Goal: Transaction & Acquisition: Purchase product/service

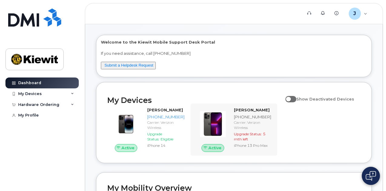
scroll to position [30, 0]
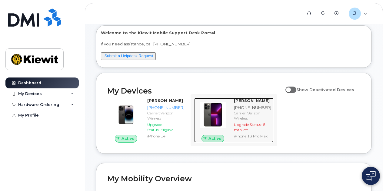
click at [262, 139] on div "JAMES GLOVER 402-212-5270 Carrier: Verizon Wireless Upgrade Status: 5 mth left …" at bounding box center [252, 120] width 42 height 44
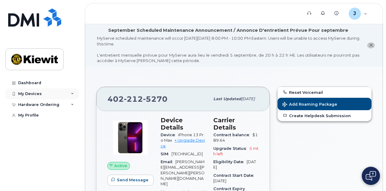
click at [61, 94] on div "My Devices" at bounding box center [41, 93] width 73 height 11
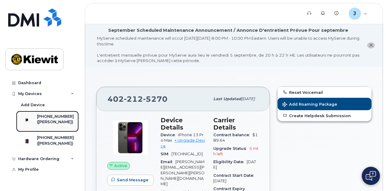
click at [60, 120] on div "([PERSON_NAME])" at bounding box center [55, 121] width 37 height 5
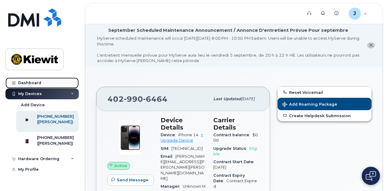
click at [36, 84] on div "Dashboard" at bounding box center [29, 82] width 23 height 5
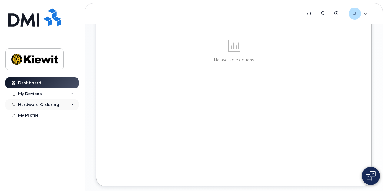
scroll to position [212, 0]
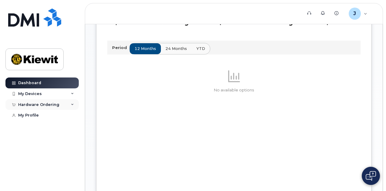
click at [47, 104] on div "Hardware Ordering" at bounding box center [38, 104] width 41 height 5
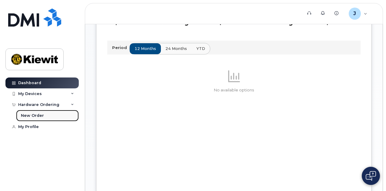
drag, startPoint x: 32, startPoint y: 116, endPoint x: 75, endPoint y: 116, distance: 42.7
click at [32, 116] on div "New Order" at bounding box center [32, 115] width 23 height 5
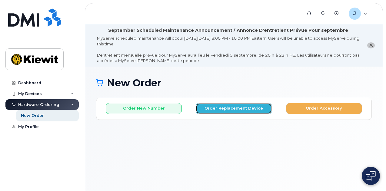
click at [223, 108] on button "Order Replacement Device" at bounding box center [233, 108] width 76 height 11
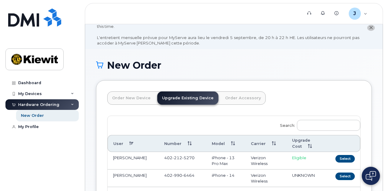
scroll to position [30, 0]
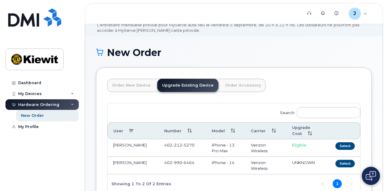
click at [140, 86] on link "Order New Device" at bounding box center [131, 85] width 48 height 13
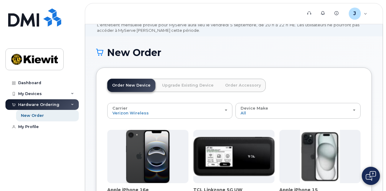
click at [177, 87] on link "Upgrade Existing Device" at bounding box center [187, 85] width 61 height 13
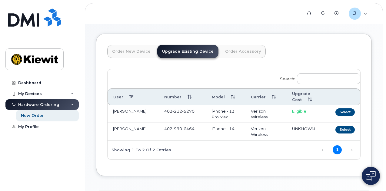
scroll to position [0, 0]
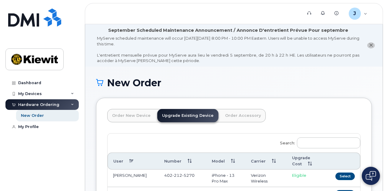
click at [129, 112] on link "Order New Device" at bounding box center [131, 115] width 48 height 13
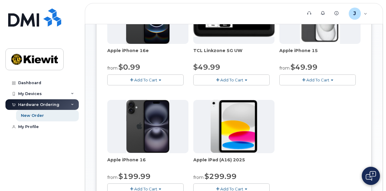
scroll to position [160, 0]
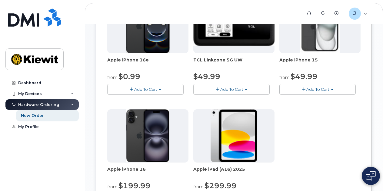
click at [145, 129] on img at bounding box center [147, 135] width 43 height 53
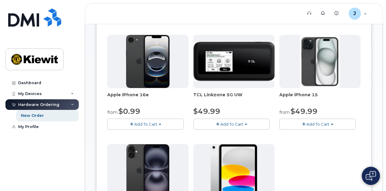
scroll to position [100, 0]
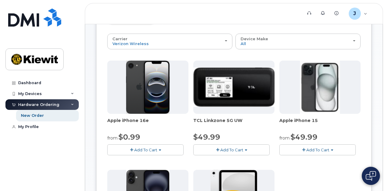
click at [300, 101] on img at bounding box center [320, 87] width 40 height 53
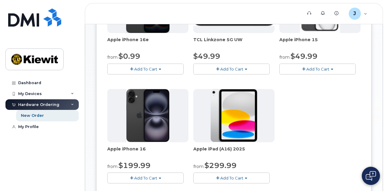
scroll to position [190, 0]
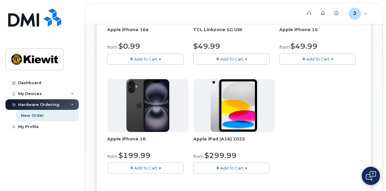
click at [140, 124] on img at bounding box center [147, 105] width 43 height 53
click at [143, 165] on button "Add To Cart" at bounding box center [145, 167] width 76 height 11
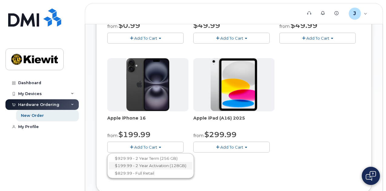
scroll to position [221, 0]
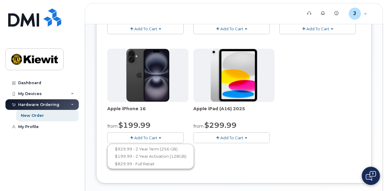
click at [273, 100] on div "Apple iPhone 16e from $0.99 Add To Cart $0.99 - 2 Year Activation (128GB) $599.…" at bounding box center [233, 45] width 253 height 213
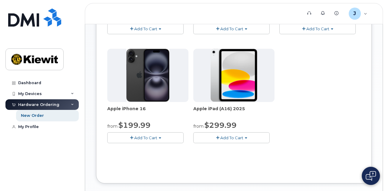
click at [279, 33] on button "Add To Cart" at bounding box center [317, 28] width 76 height 11
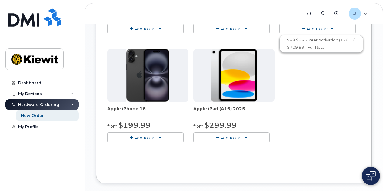
click at [135, 138] on span "Add To Cart" at bounding box center [145, 137] width 23 height 5
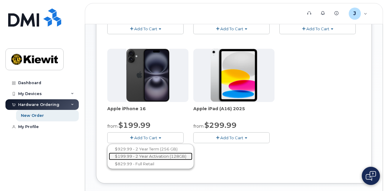
click at [140, 157] on link "$199.99 - 2 Year Activation (128GB)" at bounding box center [151, 157] width 84 height 8
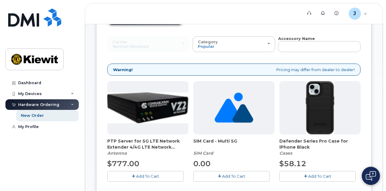
scroll to position [60, 0]
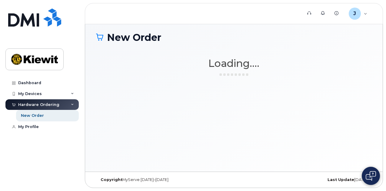
scroll to position [45, 0]
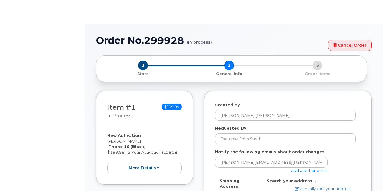
select select
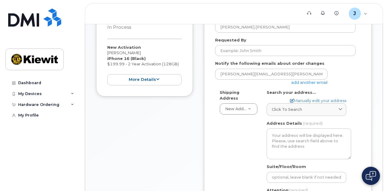
scroll to position [91, 0]
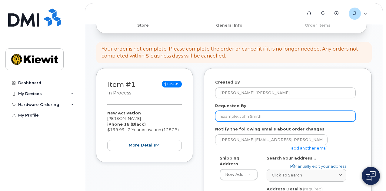
click at [238, 117] on input "Requested By" at bounding box center [285, 116] width 140 height 11
type input "Jon Samson"
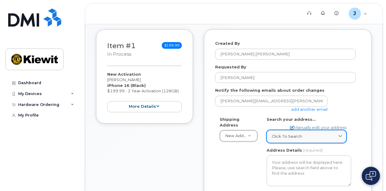
scroll to position [151, 0]
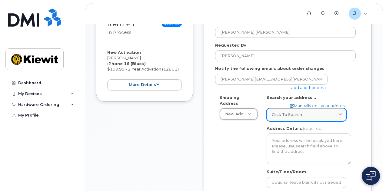
click at [284, 114] on span "Click to search" at bounding box center [286, 115] width 30 height 6
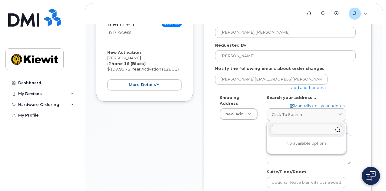
click at [298, 133] on input "text" at bounding box center [306, 130] width 72 height 10
click at [308, 106] on link "Manually edit your address" at bounding box center [318, 106] width 56 height 6
select select
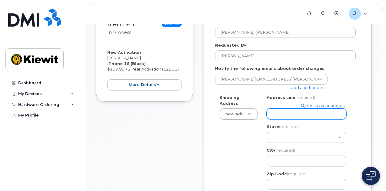
click at [291, 115] on input "Address Line (required)" at bounding box center [306, 113] width 80 height 11
select select
type input "9"
select select
type input "97"
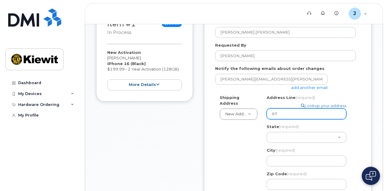
select select
type input "974"
select select
type input "9740"
select select
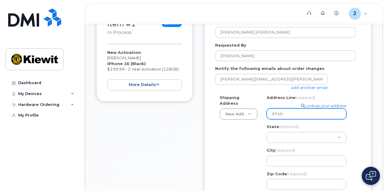
type input "9740 R"
select select
type input "9740 Ri"
select select
type input "9740 Rig"
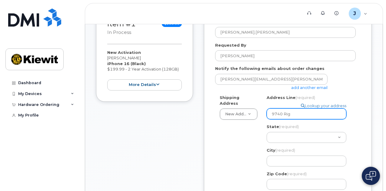
select select
type input "9740 Rigg"
select select
type input "9740 Riggs"
select select
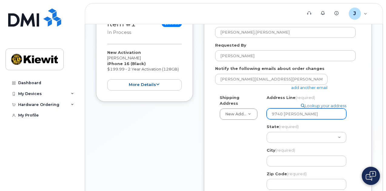
type input "9740 Riggs S"
select select
type input "9740 Riggs St"
select select
type input "9740 Riggs Str"
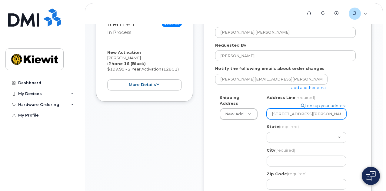
select select
type input "9740 Riggs Stre"
select select
type input "9740 Riggs Stree"
select select
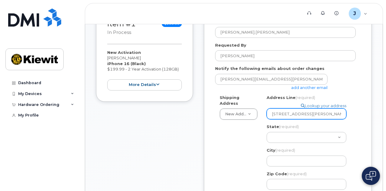
type input "9740 Riggs Street"
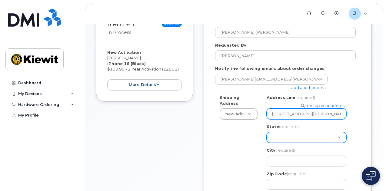
select select "KS"
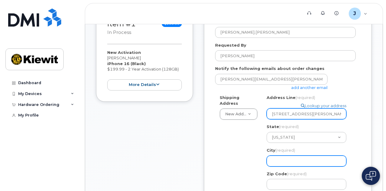
select select
type input "O"
select select
type input "Ov"
select select
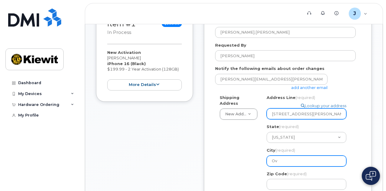
type input "Ove"
select select
type input "Over"
select select
type input "Overl"
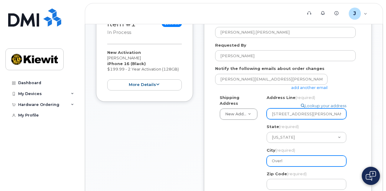
select select
type input "Overla"
select select
type input "Overlan"
select select
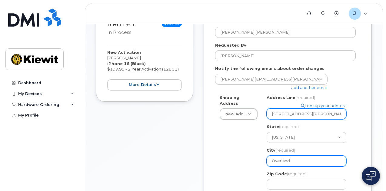
type input "Overland"
select select
type input "Overland P"
select select
type input "Overland Pa"
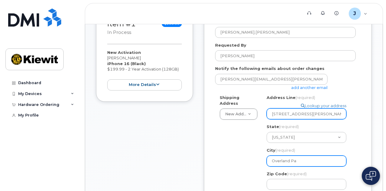
select select
type input "Overland Par"
select select
type input "Overland Park"
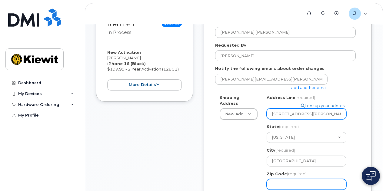
select select
type input "6"
select select
type input "66"
select select
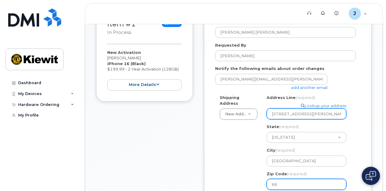
type input "662"
select select
type input "6621"
select select
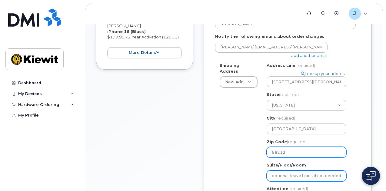
scroll to position [242, 0]
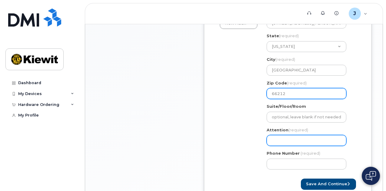
type input "66212"
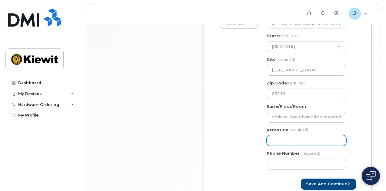
click at [282, 140] on input "Attention (required)" at bounding box center [306, 140] width 80 height 11
select select
type input "J"
select select
type input "Jo"
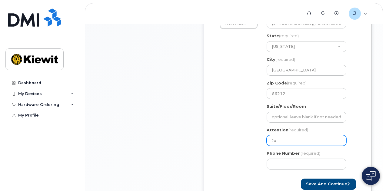
select select
type input "[PERSON_NAME]"
select select
type input "[PERSON_NAME]"
select select
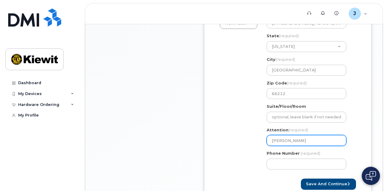
type input "[PERSON_NAME]"
select select
type input "[PERSON_NAME] [PERSON_NAME]"
select select
type input "[PERSON_NAME]"
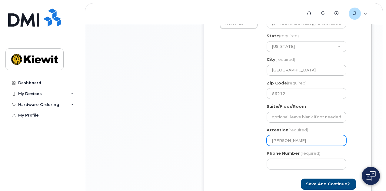
select select
type input "[PERSON_NAME]"
select select
type input "[PERSON_NAME]"
type input "402"
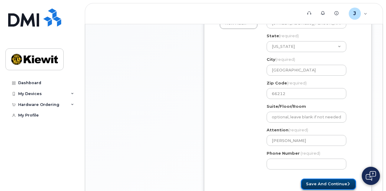
click at [336, 183] on button "Save and Continue" at bounding box center [327, 184] width 55 height 11
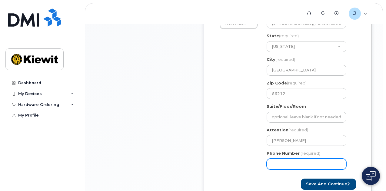
click at [291, 164] on input "Phone Number" at bounding box center [306, 164] width 80 height 11
select select
type input "4029906464"
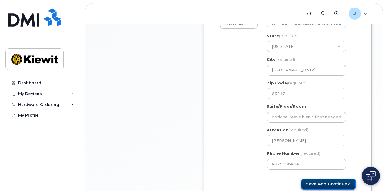
click at [325, 182] on button "Save and Continue" at bounding box center [327, 184] width 55 height 11
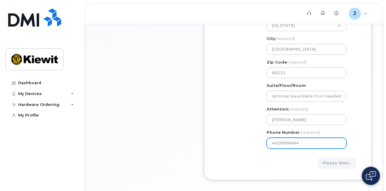
scroll to position [290, 0]
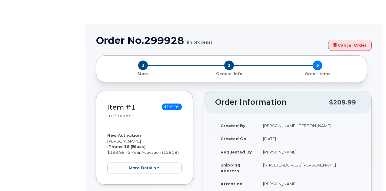
radio input "true"
type input "2177270"
select select
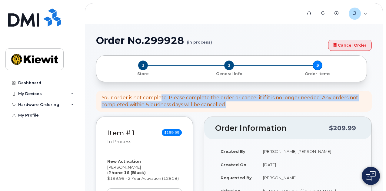
drag, startPoint x: 163, startPoint y: 98, endPoint x: 269, endPoint y: 103, distance: 106.1
click at [261, 105] on div "Your order is not complete. Please complete the order or cancel it if it is no …" at bounding box center [233, 101] width 264 height 14
click at [274, 103] on div "Your order is not complete. Please complete the order or cancel it if it is no …" at bounding box center [233, 101] width 264 height 14
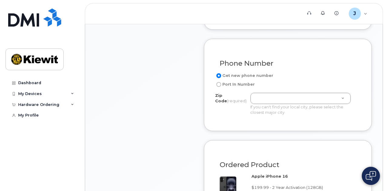
scroll to position [345, 0]
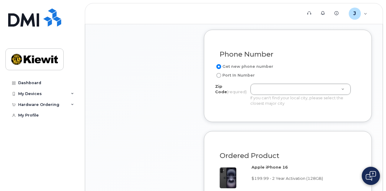
click at [235, 78] on label "Port In Number" at bounding box center [235, 75] width 40 height 7
click at [221, 78] on input "Port In Number" at bounding box center [218, 75] width 5 height 5
radio input "true"
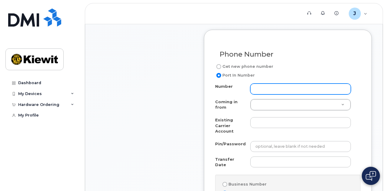
click at [274, 93] on input "Number" at bounding box center [300, 89] width 100 height 11
click at [274, 93] on input "[PHONE_NUMBER]" at bounding box center [300, 89] width 100 height 11
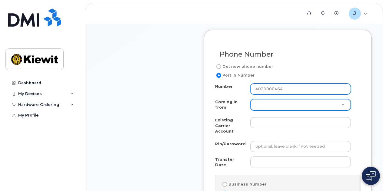
type input "4029906464"
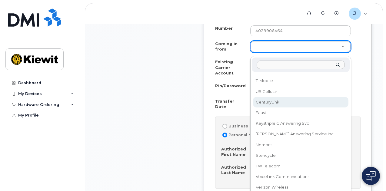
scroll to position [436, 0]
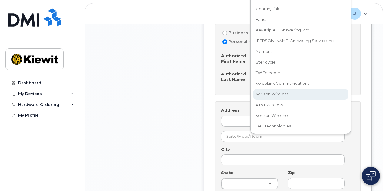
click at [276, 94] on div "Coming in from AT&T Wireline Northwest Cell T-Mobile US Cellular CenturyLink Fa…" at bounding box center [300, 48] width 101 height 171
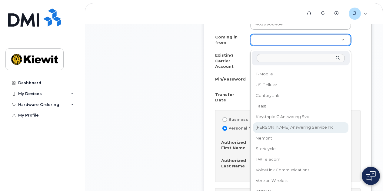
scroll to position [493, 0]
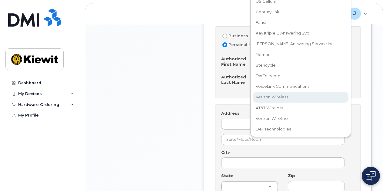
click at [271, 98] on div "Coming in from AT&T Wireline Northwest Cell T-Mobile US Cellular CenturyLink Fa…" at bounding box center [300, 51] width 101 height 171
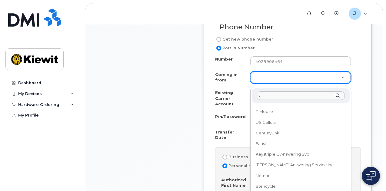
scroll to position [0, 0]
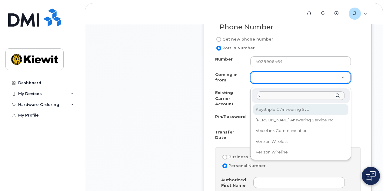
type input "ve"
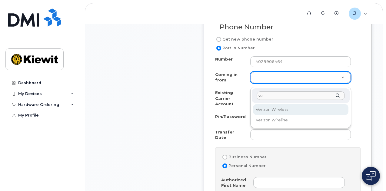
select select "Verizon Wireless"
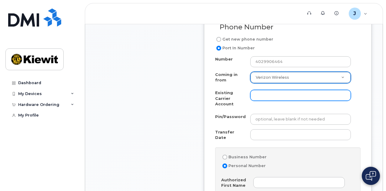
click at [274, 100] on input "Existing Carrier Account" at bounding box center [300, 95] width 100 height 11
type input "Verizon"
drag, startPoint x: 239, startPoint y: 100, endPoint x: 229, endPoint y: 97, distance: 10.0
click at [229, 98] on div "Existing Carrier Account Verizon" at bounding box center [285, 99] width 140 height 19
click at [221, 93] on div "Number 4029906464 Coming in from Verizon Wireless Coming in from AT&T Wireline …" at bounding box center [287, 190] width 145 height 268
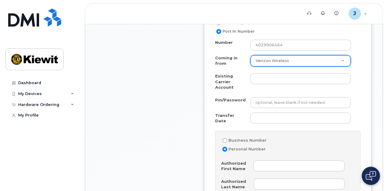
scroll to position [433, 0]
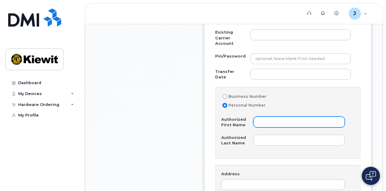
click at [273, 121] on input "Authorized First Name" at bounding box center [298, 121] width 91 height 11
type input "j"
type input "[PERSON_NAME]"
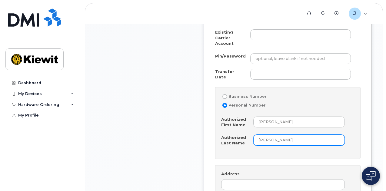
type input "Samson"
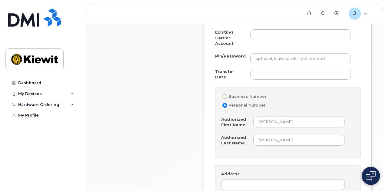
click at [255, 100] on label "Business Number" at bounding box center [243, 96] width 45 height 7
click at [227, 99] on input "Business Number" at bounding box center [224, 96] width 5 height 5
radio input "true"
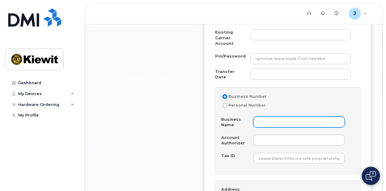
click at [273, 123] on input "Business Name" at bounding box center [298, 121] width 91 height 11
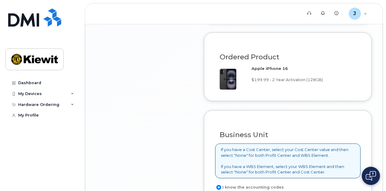
scroll to position [796, 0]
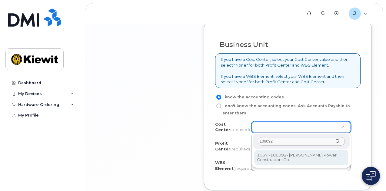
type input "106092"
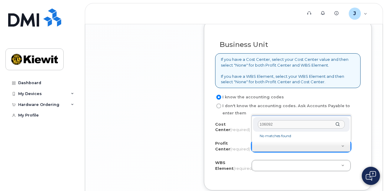
type input "106092"
click at [277, 137] on li "No matches found" at bounding box center [301, 136] width 94 height 6
click at [337, 124] on div "106092" at bounding box center [301, 124] width 97 height 15
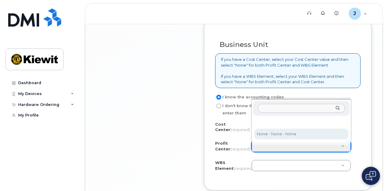
select select "None"
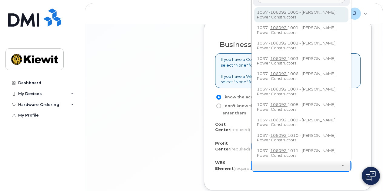
scroll to position [792, 0]
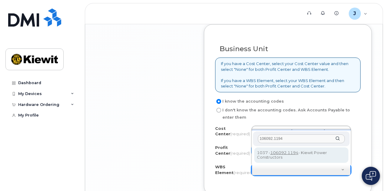
type input "106092.1194"
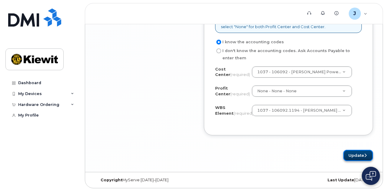
click at [355, 156] on button "Update" at bounding box center [358, 155] width 30 height 11
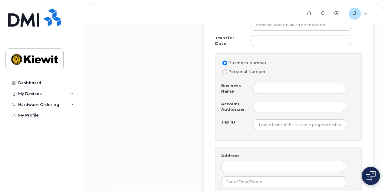
click at [372, 61] on div "Order No.299928 (in process) Cancel Order × Share This Order If you want to all…" at bounding box center [233, 78] width 297 height 956
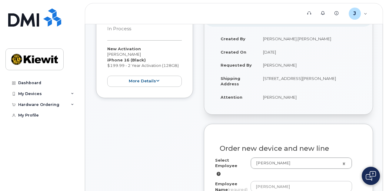
scroll to position [34, 0]
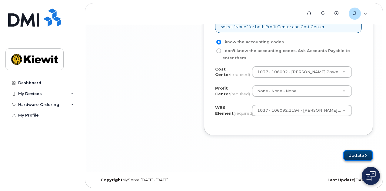
click at [359, 159] on button "Update" at bounding box center [358, 155] width 30 height 11
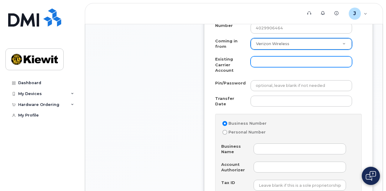
scroll to position [376, 0]
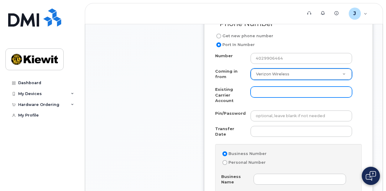
click at [293, 97] on input "Existing Carrier Account" at bounding box center [300, 92] width 101 height 11
click at [295, 97] on input "Existing Carrier Account" at bounding box center [300, 92] width 101 height 11
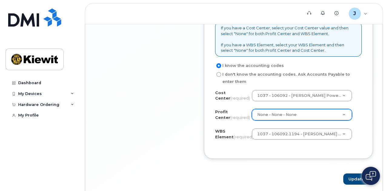
scroll to position [851, 0]
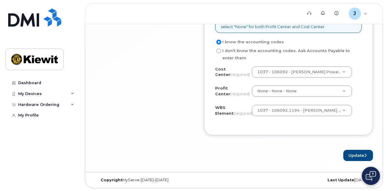
type input "Verizon"
click at [355, 156] on button "Update" at bounding box center [358, 155] width 30 height 11
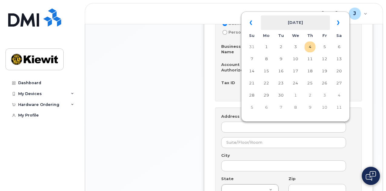
scroll to position [445, 0]
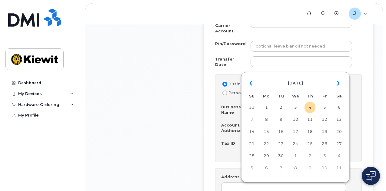
drag, startPoint x: 268, startPoint y: 108, endPoint x: 275, endPoint y: 107, distance: 6.4
click at [269, 108] on td "1" at bounding box center [266, 107] width 11 height 11
type input "2025-09-01"
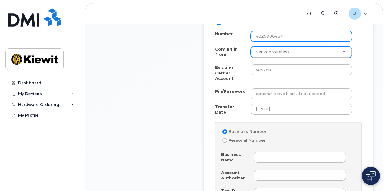
scroll to position [354, 0]
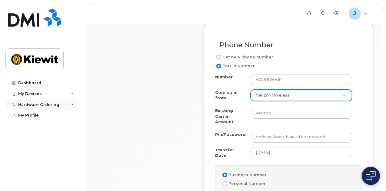
click at [40, 105] on div "Hardware Ordering" at bounding box center [38, 104] width 41 height 5
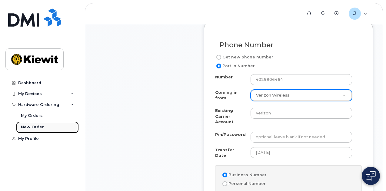
click at [38, 126] on div "New Order" at bounding box center [32, 126] width 23 height 5
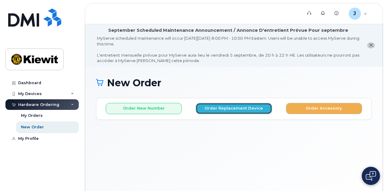
click at [240, 111] on button "Order Replacement Device" at bounding box center [233, 108] width 76 height 11
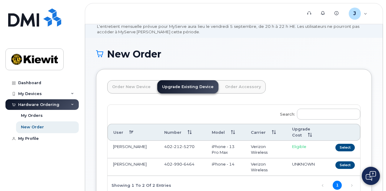
scroll to position [61, 0]
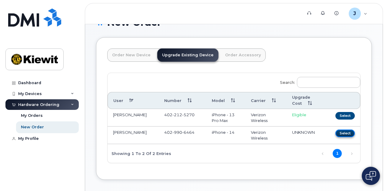
click at [335, 137] on button "Select" at bounding box center [344, 134] width 19 height 8
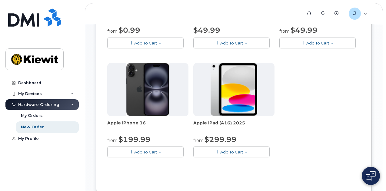
scroll to position [242, 0]
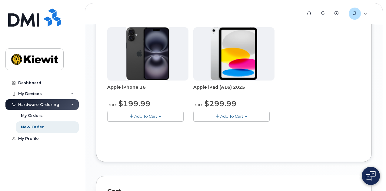
click at [134, 118] on button "Add To Cart" at bounding box center [145, 116] width 76 height 11
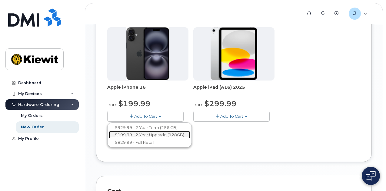
click at [137, 133] on link "$199.99 - 2 Year Upgrade (128GB)" at bounding box center [149, 135] width 81 height 8
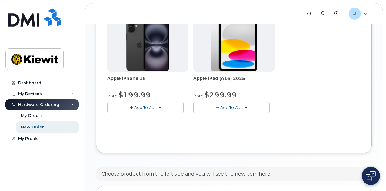
scroll to position [160, 0]
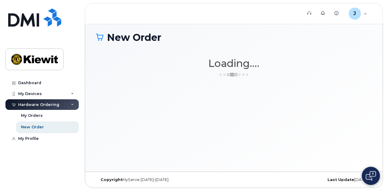
scroll to position [45, 0]
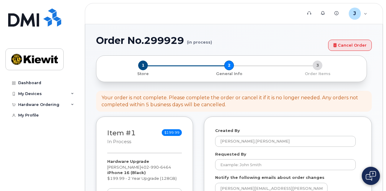
select select
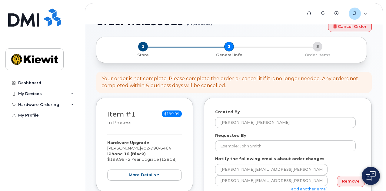
scroll to position [121, 0]
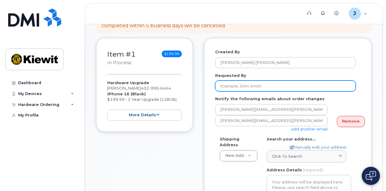
click at [252, 87] on input "Requested By" at bounding box center [285, 85] width 140 height 11
type input "[PERSON_NAME]"
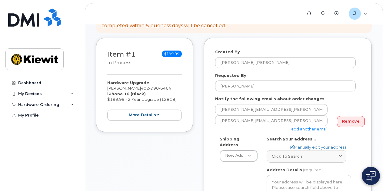
click at [306, 147] on link "Manually edit your address" at bounding box center [318, 147] width 56 height 6
select select
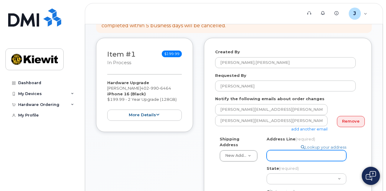
click at [294, 153] on input "Address Line (required)" at bounding box center [306, 155] width 80 height 11
type input "[STREET_ADDRESS][PERSON_NAME]"
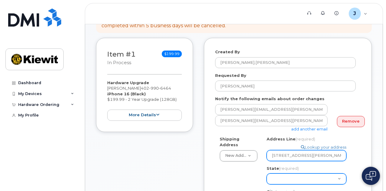
select select "KS"
type input "[GEOGRAPHIC_DATA]"
type input "66212"
type input "4029906464"
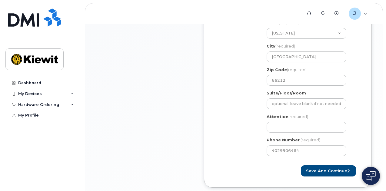
scroll to position [301, 0]
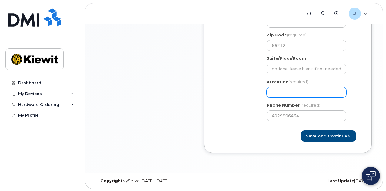
click at [296, 92] on input "Attention (required)" at bounding box center [306, 92] width 80 height 11
select select
type input "J"
select select
type input "Jo"
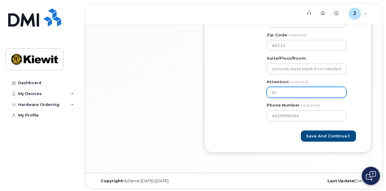
select select
type input "Jon"
select select
type input "Jon S"
select select
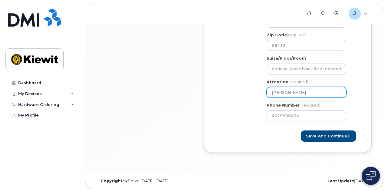
type input "Jon Sa"
select select
type input "Jon Sam"
select select
type input "Jon Sams"
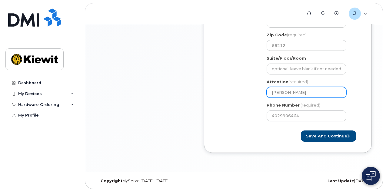
select select
type input "Jon Samso"
select select
type input "[PERSON_NAME]"
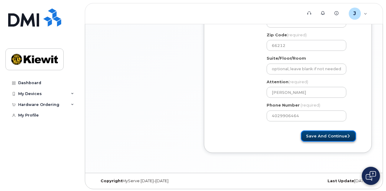
click at [325, 135] on button "Save and Continue" at bounding box center [327, 135] width 55 height 11
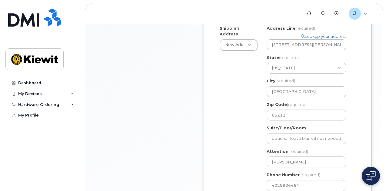
scroll to position [211, 0]
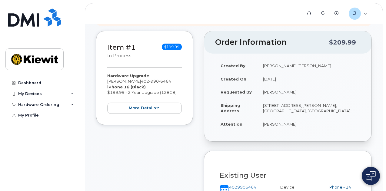
scroll to position [194, 0]
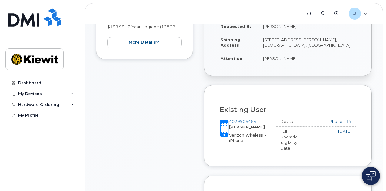
drag, startPoint x: 285, startPoint y: 136, endPoint x: 299, endPoint y: 143, distance: 15.4
click at [296, 145] on div "Full Upgrade Eligibility Date" at bounding box center [291, 139] width 33 height 22
click at [311, 140] on div "Full Upgrade Eligibility Date 2025-06-11" at bounding box center [315, 139] width 80 height 22
drag, startPoint x: 328, startPoint y: 129, endPoint x: 359, endPoint y: 130, distance: 30.6
click at [360, 130] on div "Device iPhone - 14 Upgrade Cost Eligible Full Upgrade Eligibility Date 2025-06-…" at bounding box center [317, 137] width 85 height 37
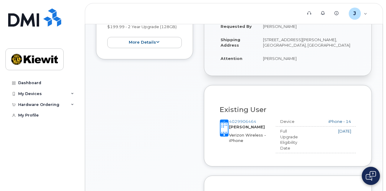
click at [347, 135] on div "Full Upgrade Eligibility Date 2025-06-11" at bounding box center [315, 139] width 80 height 22
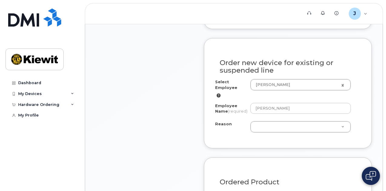
scroll to position [345, 0]
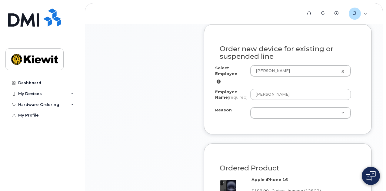
click at [316, 123] on div "Select Employee Jonathan Samson 2177270 Employee Name (required) Jonathan Samso…" at bounding box center [287, 94] width 145 height 58
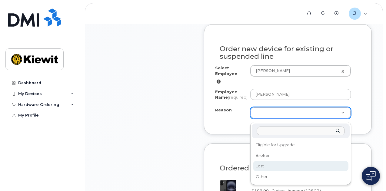
select select "lost"
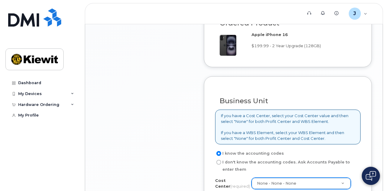
scroll to position [587, 0]
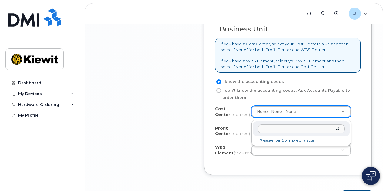
click at [277, 127] on input "text" at bounding box center [301, 128] width 87 height 9
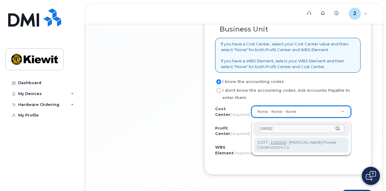
type input "106092"
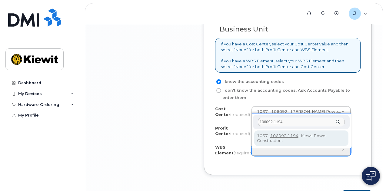
type input "106092.1194"
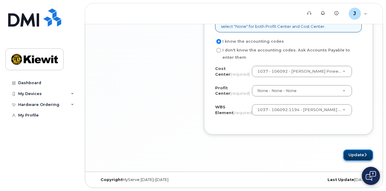
click at [353, 158] on button "Update" at bounding box center [358, 154] width 30 height 11
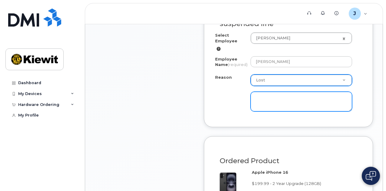
scroll to position [352, 0]
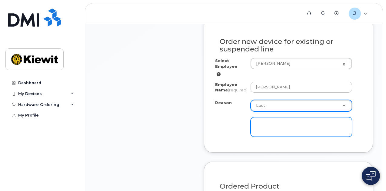
click at [287, 132] on textarea at bounding box center [300, 127] width 101 height 20
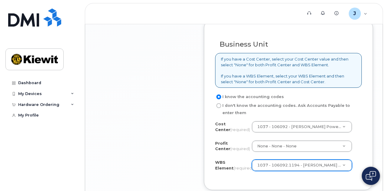
scroll to position [630, 0]
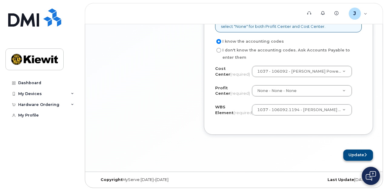
type textarea "Using a replacement device currently as previous iPhone was lost"
click at [351, 156] on button "Update" at bounding box center [358, 154] width 30 height 11
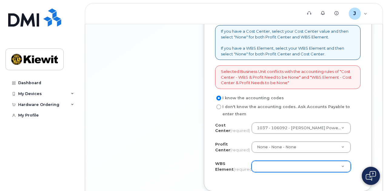
scroll to position [658, 0]
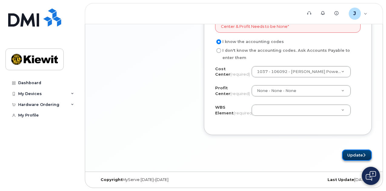
click at [360, 152] on button "Update" at bounding box center [357, 154] width 30 height 11
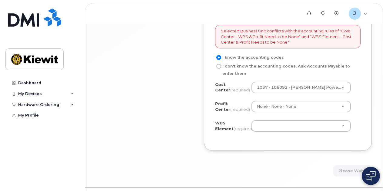
scroll to position [628, 0]
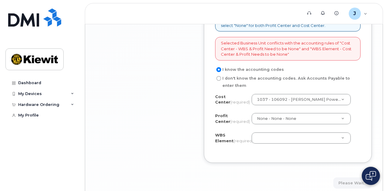
drag, startPoint x: 277, startPoint y: 48, endPoint x: 313, endPoint y: 55, distance: 37.0
click at [313, 55] on div "Selected Business Unit conflicts with the accounting rules of "Cost Center - WB…" at bounding box center [287, 49] width 145 height 24
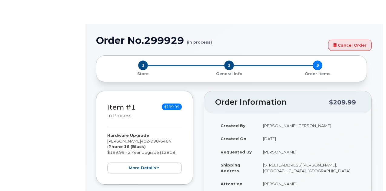
select select "lost"
radio input "true"
type input "2177270"
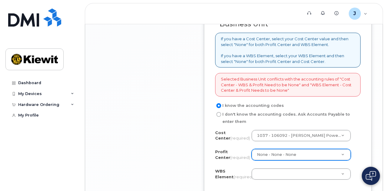
scroll to position [648, 0]
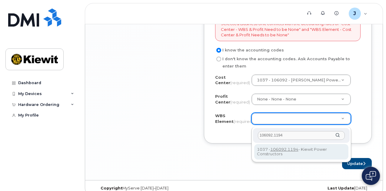
type input "106092.1194"
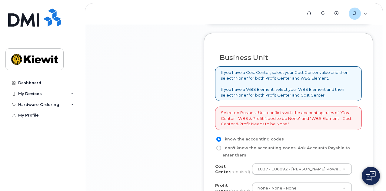
scroll to position [557, 0]
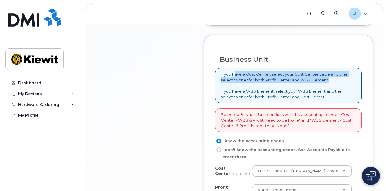
drag, startPoint x: 234, startPoint y: 78, endPoint x: 333, endPoint y: 84, distance: 99.2
click at [333, 84] on p "If you have a Cost Center, select your Cost Center value and then select "None"…" at bounding box center [288, 85] width 135 height 28
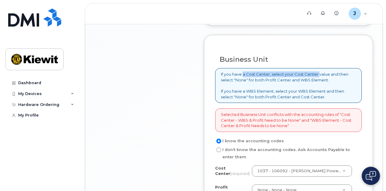
drag, startPoint x: 242, startPoint y: 77, endPoint x: 318, endPoint y: 80, distance: 75.4
click at [318, 80] on p "If you have a Cost Center, select your Cost Center value and then select "None"…" at bounding box center [288, 85] width 135 height 28
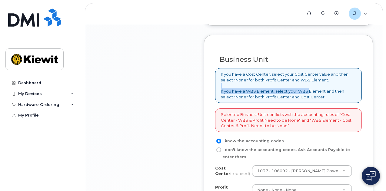
drag, startPoint x: 260, startPoint y: 90, endPoint x: 311, endPoint y: 94, distance: 51.3
click at [310, 94] on p "If you have a Cost Center, select your Cost Center value and then select "None"…" at bounding box center [288, 85] width 135 height 28
click at [317, 94] on p "If you have a Cost Center, select your Cost Center value and then select "None"…" at bounding box center [288, 85] width 135 height 28
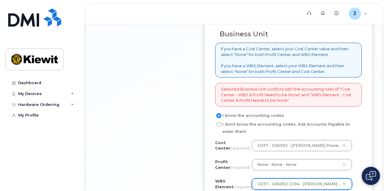
scroll to position [617, 0]
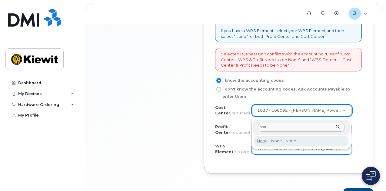
type input "non"
type input "None"
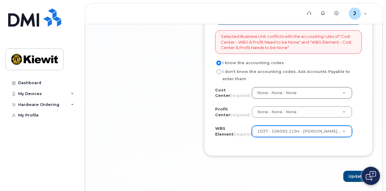
scroll to position [658, 0]
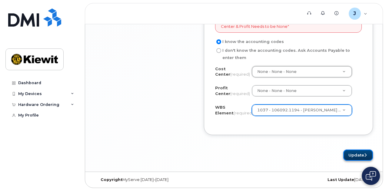
click at [356, 153] on button "Update" at bounding box center [358, 154] width 30 height 11
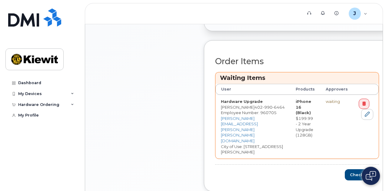
scroll to position [272, 0]
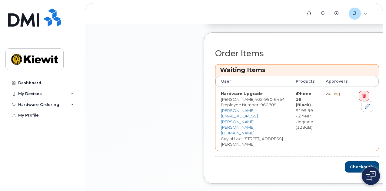
click at [325, 91] on div "waiting" at bounding box center [336, 94] width 22 height 6
click at [349, 161] on button "Checkout" at bounding box center [361, 166] width 34 height 11
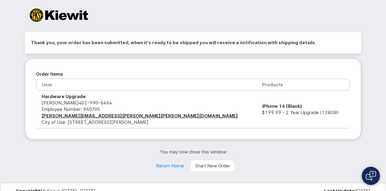
scroll to position [14, 0]
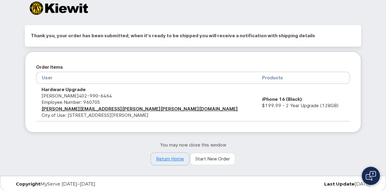
click at [181, 160] on link "Return Home" at bounding box center [170, 159] width 38 height 12
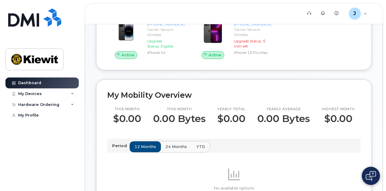
scroll to position [121, 0]
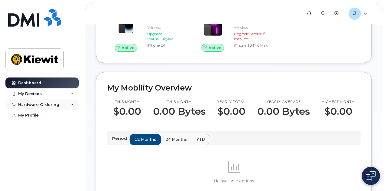
click at [35, 104] on div "Hardware Ordering" at bounding box center [38, 104] width 41 height 5
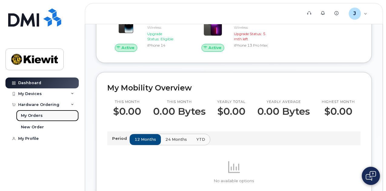
click at [38, 115] on div "My Orders" at bounding box center [32, 115] width 22 height 5
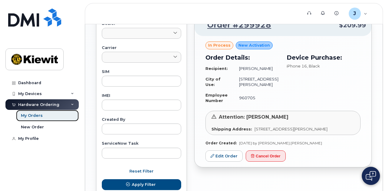
scroll to position [303, 0]
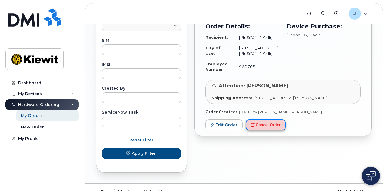
click at [266, 130] on button "Cancel Order" at bounding box center [265, 124] width 40 height 11
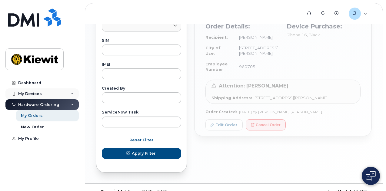
click at [28, 92] on div "My Devices" at bounding box center [30, 93] width 24 height 5
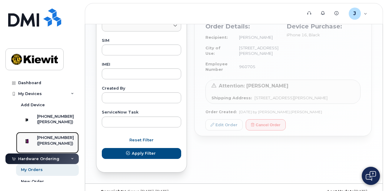
click at [57, 140] on div "[PHONE_NUMBER]" at bounding box center [55, 137] width 37 height 5
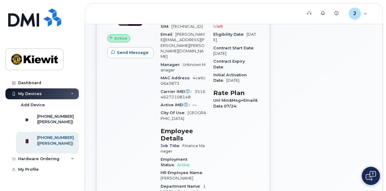
scroll to position [56, 0]
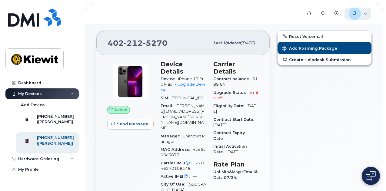
click at [366, 12] on div "[PERSON_NAME].[PERSON_NAME] Employee" at bounding box center [357, 14] width 27 height 12
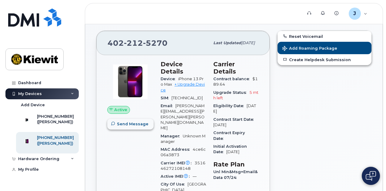
click at [124, 126] on span "Send Message" at bounding box center [132, 124] width 31 height 6
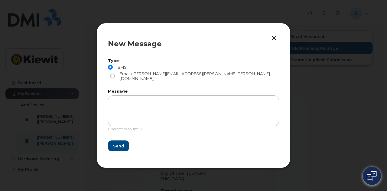
click at [276, 42] on button "button" at bounding box center [274, 38] width 9 height 8
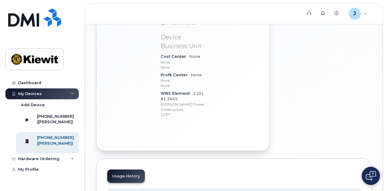
scroll to position [419, 0]
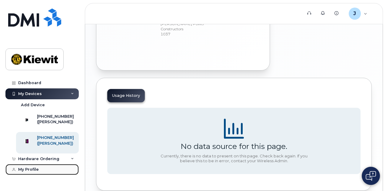
click at [24, 172] on div "My Profile" at bounding box center [28, 169] width 21 height 5
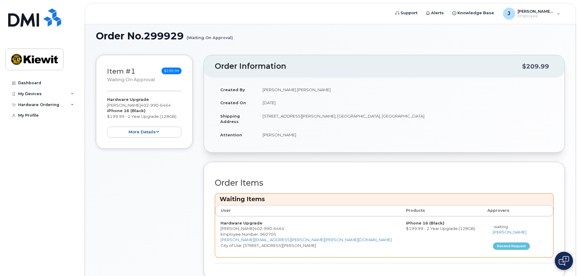
scroll to position [78, 0]
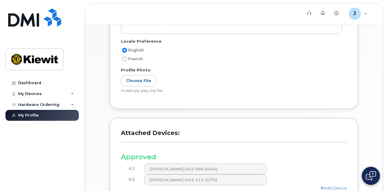
scroll to position [212, 0]
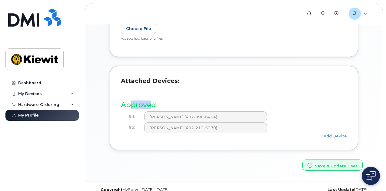
drag, startPoint x: 131, startPoint y: 106, endPoint x: 152, endPoint y: 106, distance: 20.6
click at [152, 107] on h3 "Approved" at bounding box center [234, 105] width 226 height 8
click at [192, 100] on div "Approved #1 [PERSON_NAME] (402-990-6464) #2 [PERSON_NAME] (402-212-5270) Add De…" at bounding box center [234, 117] width 226 height 43
drag, startPoint x: 208, startPoint y: 129, endPoint x: 161, endPoint y: 141, distance: 48.0
click at [161, 141] on div "Attached Devices: Approved #1 [PERSON_NAME] (402-990-6464) #2 [PERSON_NAME] (40…" at bounding box center [234, 108] width 248 height 84
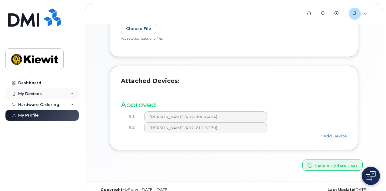
click at [72, 94] on icon at bounding box center [72, 93] width 3 height 3
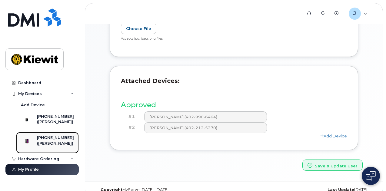
click at [57, 143] on div "([PERSON_NAME])" at bounding box center [55, 143] width 37 height 5
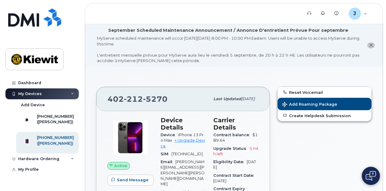
click at [374, 46] on button "close notification" at bounding box center [371, 45] width 8 height 6
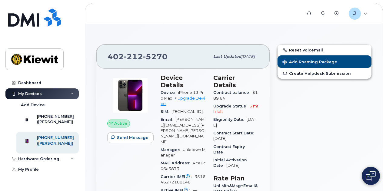
drag, startPoint x: 251, startPoint y: 57, endPoint x: 192, endPoint y: 57, distance: 58.4
click at [192, 57] on div "402 212 5270 Last updated Sep 03, 2025" at bounding box center [182, 56] width 173 height 24
click at [213, 57] on span "Last updated" at bounding box center [227, 56] width 28 height 5
click at [162, 62] on div "402 212 5270 Last updated Sep 03, 2025" at bounding box center [182, 56] width 173 height 24
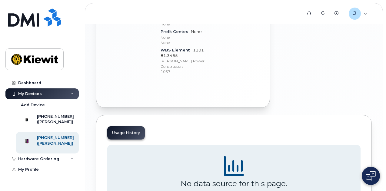
scroll to position [377, 0]
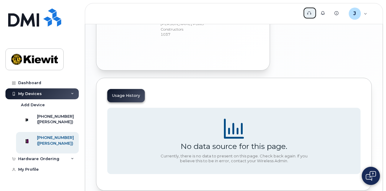
click at [309, 13] on icon at bounding box center [309, 13] width 4 height 4
click at [371, 175] on img at bounding box center [370, 176] width 10 height 10
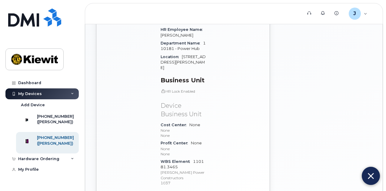
scroll to position [225, 0]
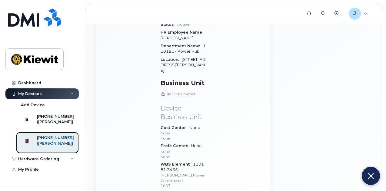
click at [49, 146] on div "([PERSON_NAME])" at bounding box center [55, 143] width 37 height 5
drag, startPoint x: 28, startPoint y: 146, endPoint x: 44, endPoint y: 137, distance: 17.9
click at [29, 144] on img at bounding box center [27, 141] width 6 height 6
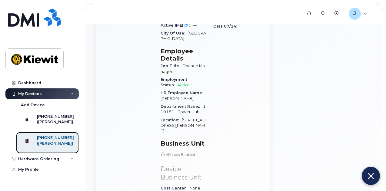
scroll to position [44, 0]
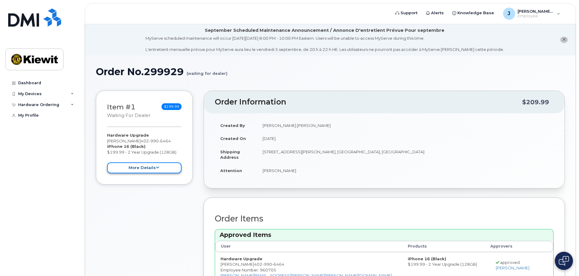
click at [157, 169] on icon at bounding box center [157, 168] width 3 height 4
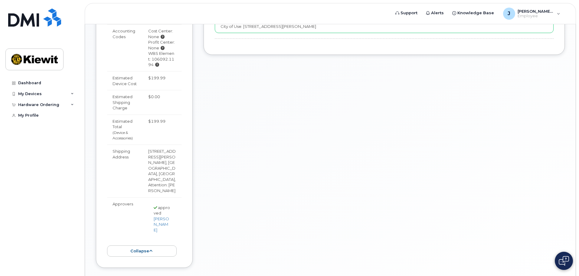
scroll to position [258, 0]
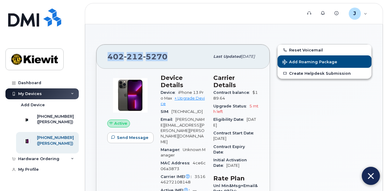
drag, startPoint x: 158, startPoint y: 57, endPoint x: 99, endPoint y: 57, distance: 59.3
click at [99, 57] on div "[PHONE_NUMBER] Last updated [DATE]" at bounding box center [182, 56] width 173 height 24
click at [172, 52] on div "402 212 5270" at bounding box center [158, 56] width 102 height 13
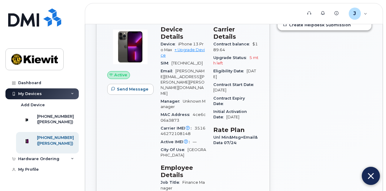
scroll to position [30, 0]
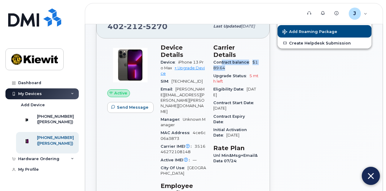
drag, startPoint x: 221, startPoint y: 55, endPoint x: 256, endPoint y: 60, distance: 35.5
click at [256, 60] on div "Contract balance $189.64" at bounding box center [235, 65] width 45 height 14
click at [368, 178] on img at bounding box center [370, 176] width 10 height 10
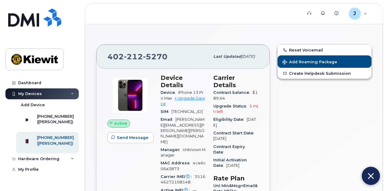
click at [371, 173] on img at bounding box center [370, 176] width 6 height 10
click at [371, 173] on img at bounding box center [370, 176] width 10 height 10
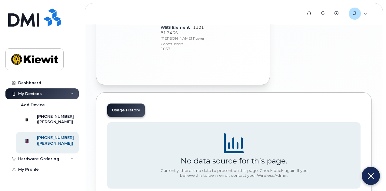
scroll to position [377, 0]
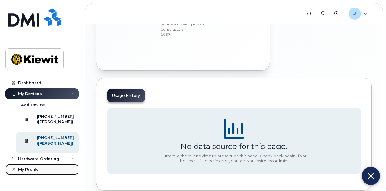
click at [31, 172] on div "My Profile" at bounding box center [28, 169] width 21 height 5
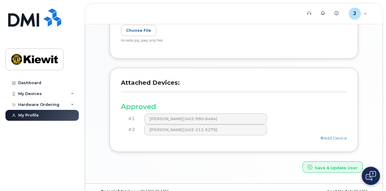
scroll to position [178, 0]
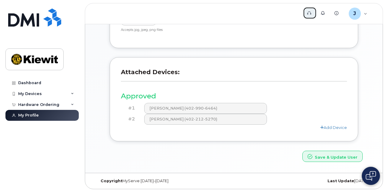
click at [311, 12] on link "Support" at bounding box center [310, 13] width 14 height 12
click at [309, 14] on icon at bounding box center [309, 13] width 4 height 4
